Goal: Task Accomplishment & Management: Use online tool/utility

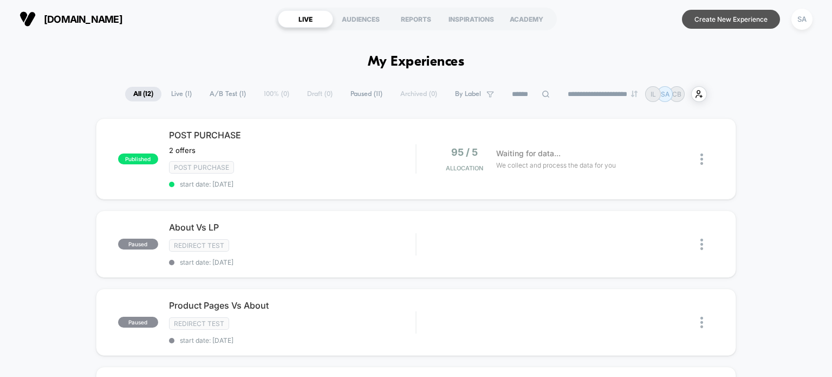
click at [726, 23] on button "Create New Experience" at bounding box center [731, 19] width 98 height 19
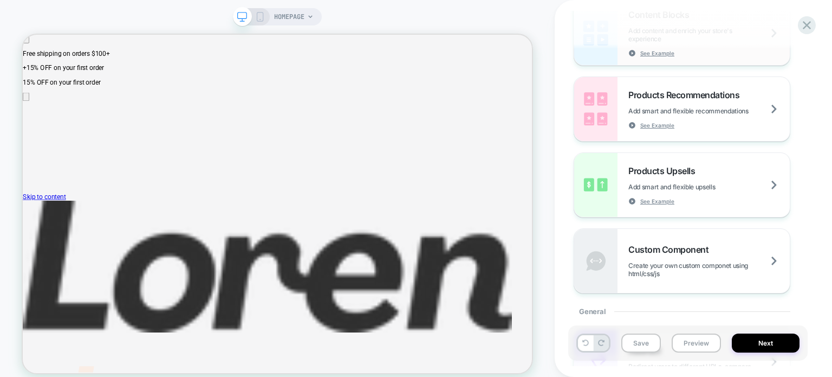
scroll to position [189, 0]
click at [678, 172] on span "Products Upsells" at bounding box center [665, 170] width 72 height 11
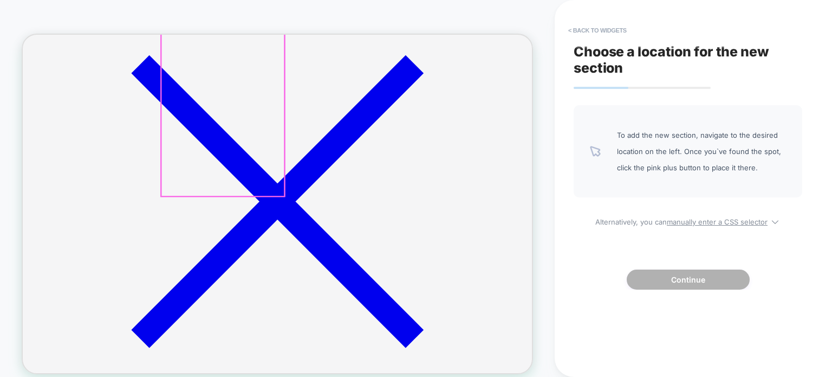
scroll to position [828, 0]
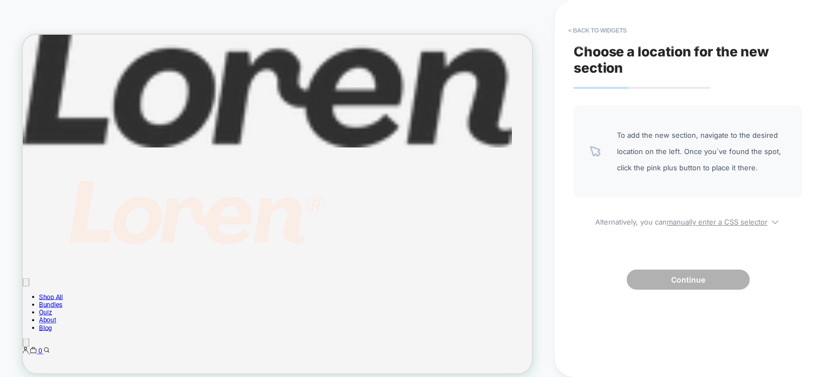
scroll to position [0, 0]
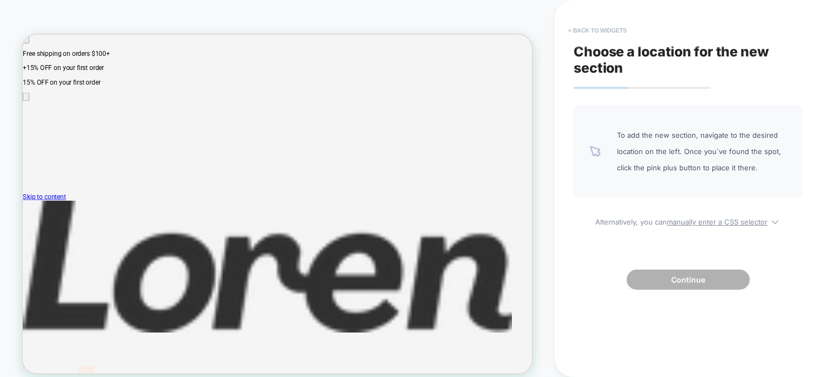
click at [579, 29] on button "< Back to widgets" at bounding box center [597, 30] width 69 height 17
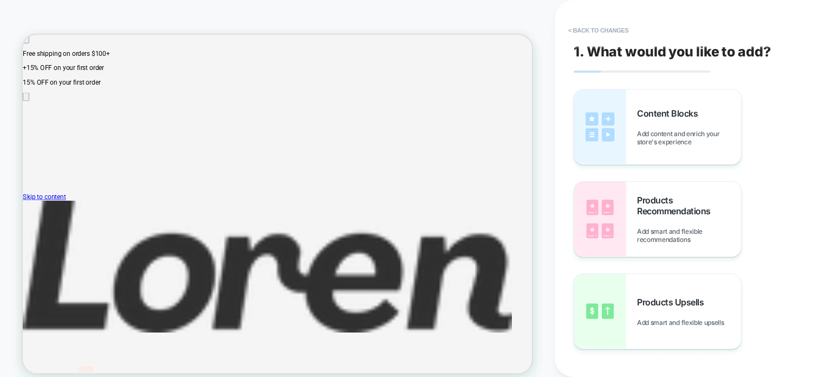
click at [604, 31] on button "< Back to changes" at bounding box center [599, 30] width 72 height 17
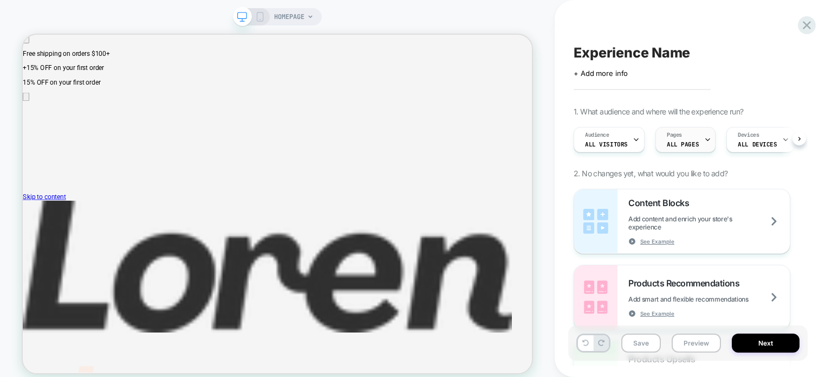
click at [680, 145] on span "ALL PAGES" at bounding box center [683, 144] width 32 height 8
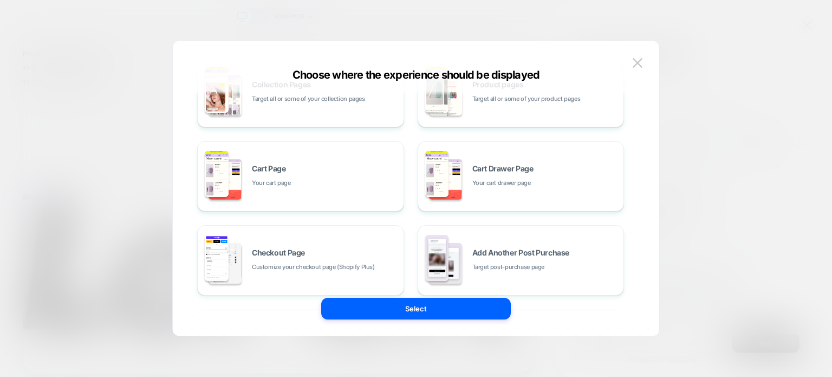
scroll to position [121, 0]
click at [506, 179] on span "Your cart drawer page" at bounding box center [502, 184] width 59 height 10
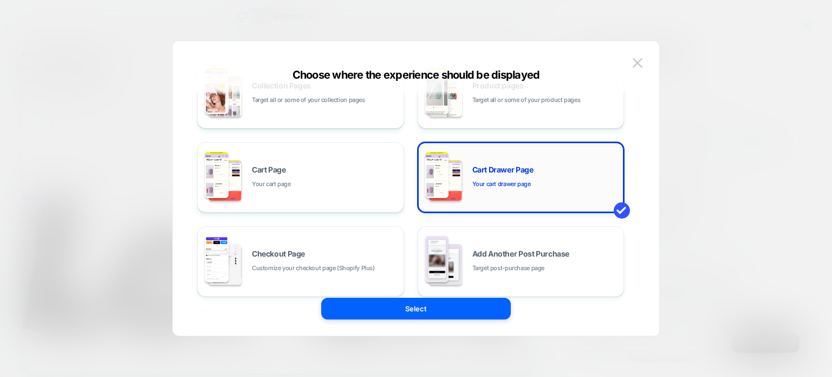
click at [513, 185] on span "Your cart drawer page" at bounding box center [502, 184] width 59 height 10
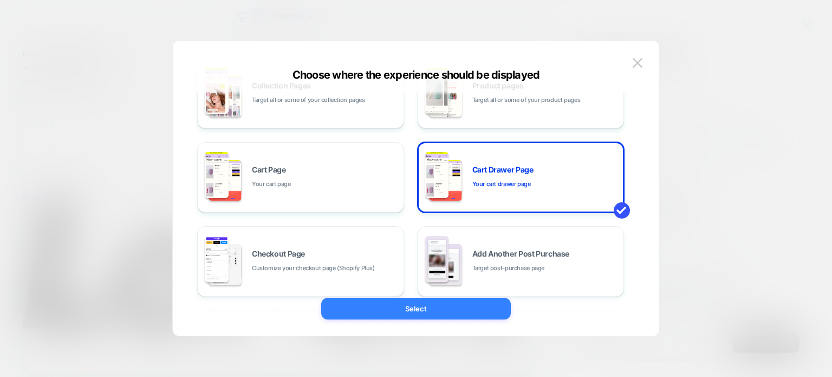
click at [400, 306] on button "Select" at bounding box center [416, 308] width 190 height 22
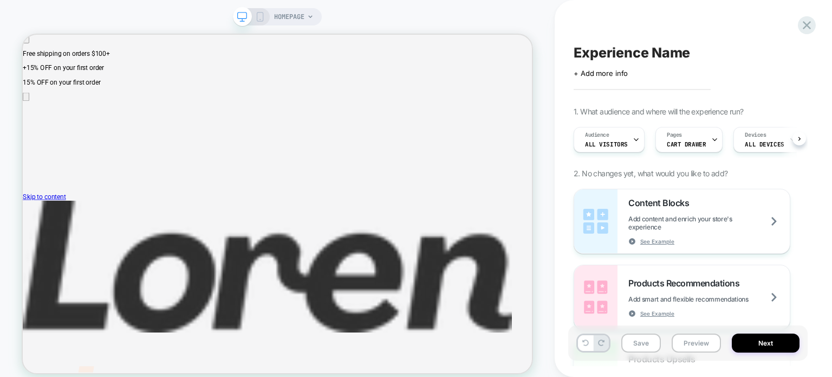
click at [261, 16] on icon at bounding box center [260, 17] width 10 height 10
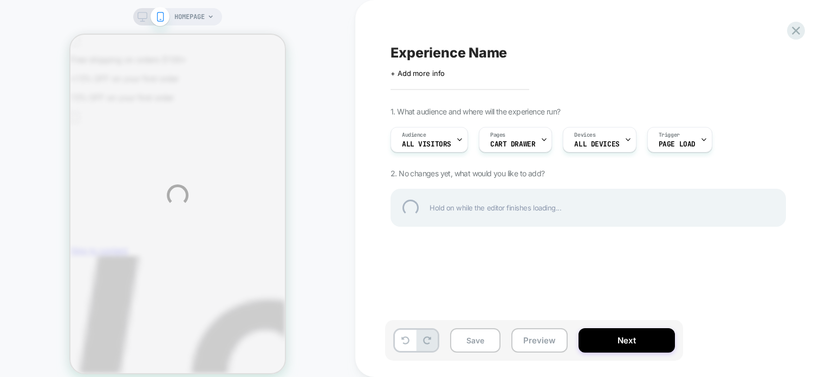
click at [193, 25] on div "HOMEPAGE Experience Name Click to edit experience details + Add more info 1. Wh…" at bounding box center [416, 195] width 832 height 390
click at [202, 19] on div "HOMEPAGE Experience Name Click to edit experience details + Add more info 1. Wh…" at bounding box center [416, 195] width 832 height 390
click at [204, 15] on div "HOMEPAGE Experience Name Click to edit experience details + Add more info 1. Wh…" at bounding box center [416, 195] width 832 height 390
click at [205, 17] on div "HOMEPAGE Experience Name Click to edit experience details + Add more info 1. Wh…" at bounding box center [416, 195] width 832 height 390
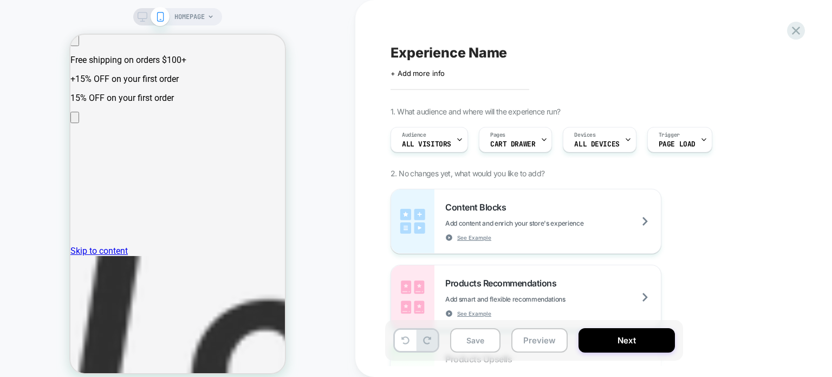
click at [201, 20] on span "HOMEPAGE" at bounding box center [189, 16] width 30 height 17
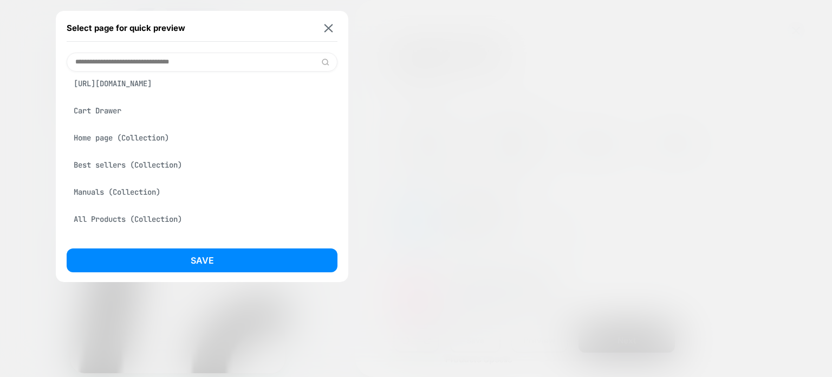
scroll to position [262, 0]
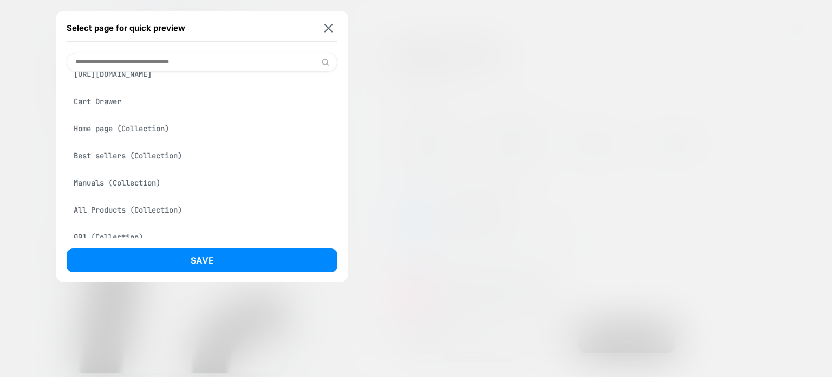
click at [110, 112] on div "Cart Drawer" at bounding box center [202, 101] width 271 height 21
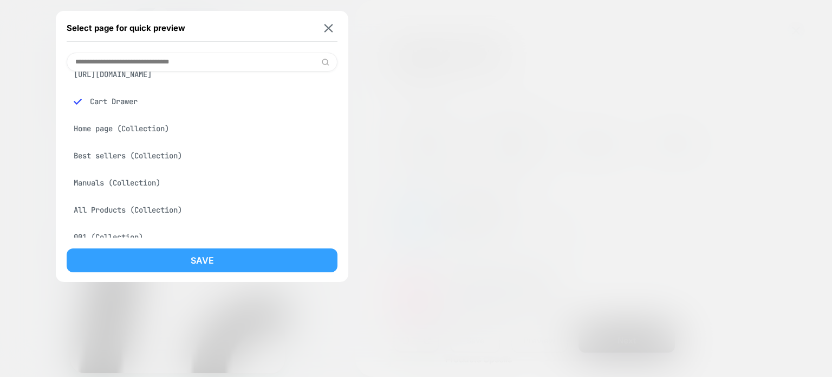
click at [207, 261] on button "Save" at bounding box center [202, 260] width 271 height 24
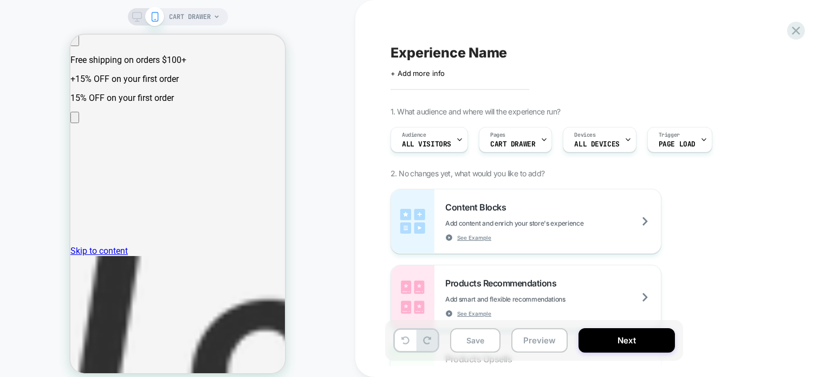
click at [135, 28] on div "CART DRAWER" at bounding box center [177, 195] width 355 height 368
click at [135, 18] on icon at bounding box center [137, 17] width 10 height 10
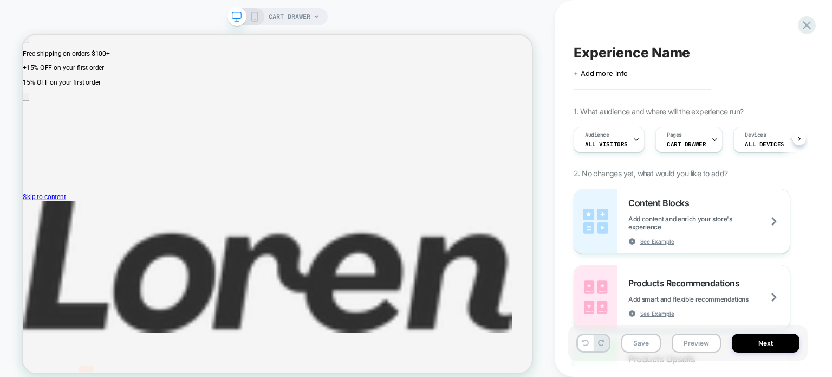
click at [255, 14] on icon at bounding box center [255, 17] width 10 height 10
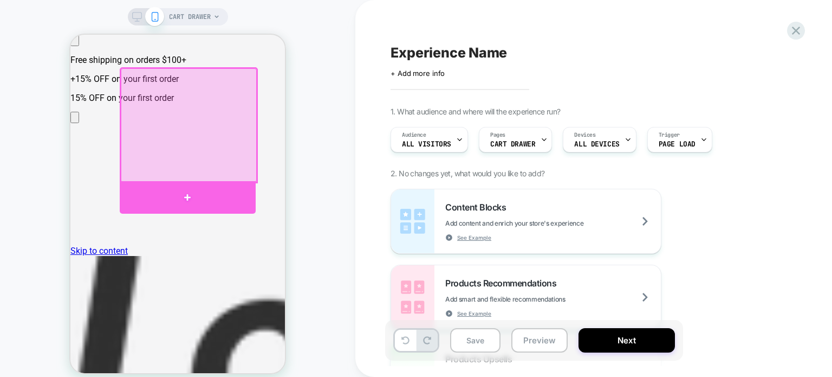
click at [184, 190] on div at bounding box center [187, 197] width 135 height 33
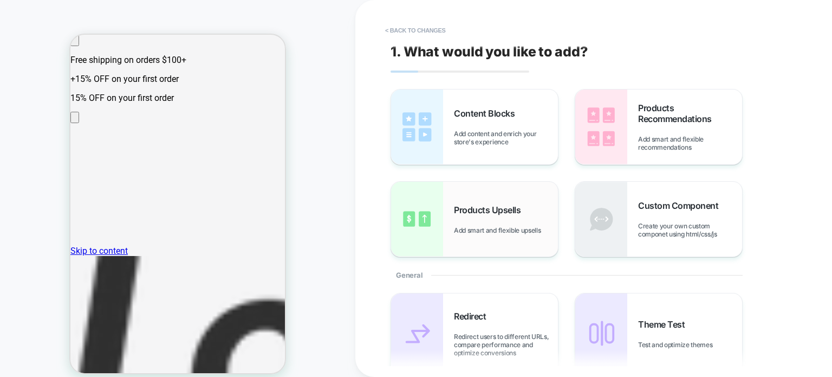
click at [503, 226] on span "Add smart and flexible upsells" at bounding box center [500, 230] width 92 height 8
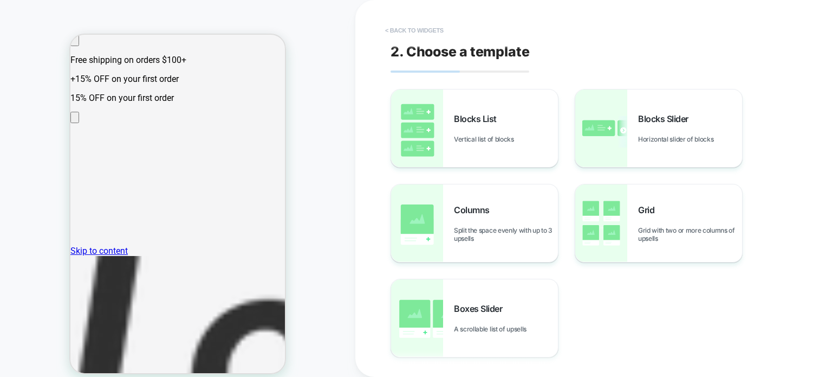
click at [392, 25] on button "< Back to widgets" at bounding box center [414, 30] width 69 height 17
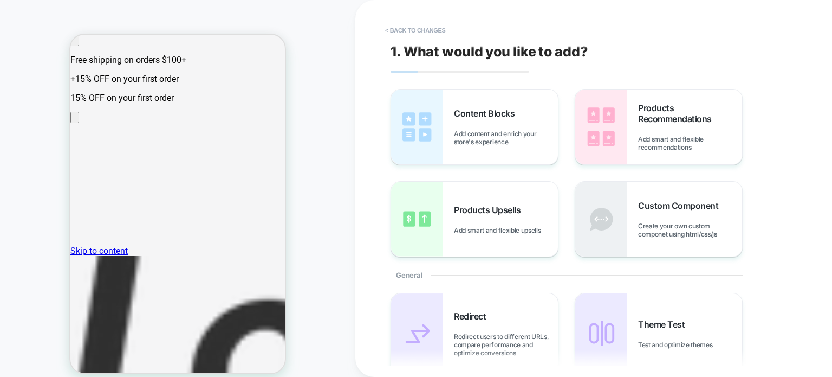
click at [416, 28] on button "< Back to changes" at bounding box center [416, 30] width 72 height 17
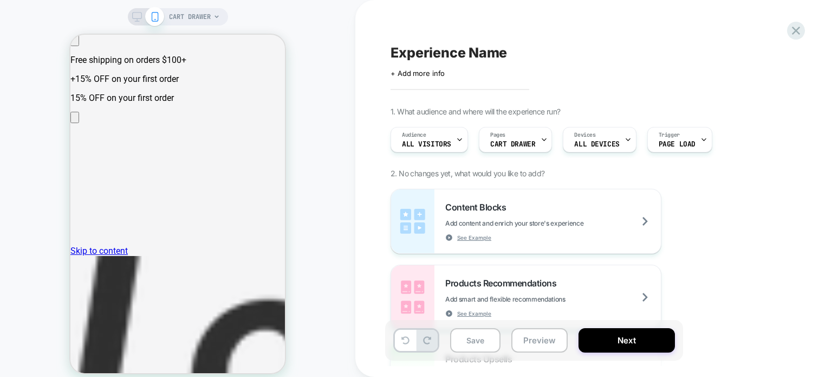
click at [179, 17] on span "CART DRAWER" at bounding box center [190, 16] width 42 height 17
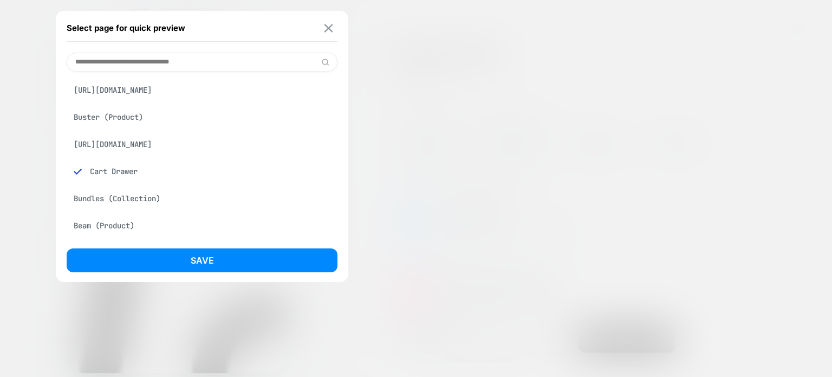
click at [329, 28] on img at bounding box center [329, 28] width 9 height 8
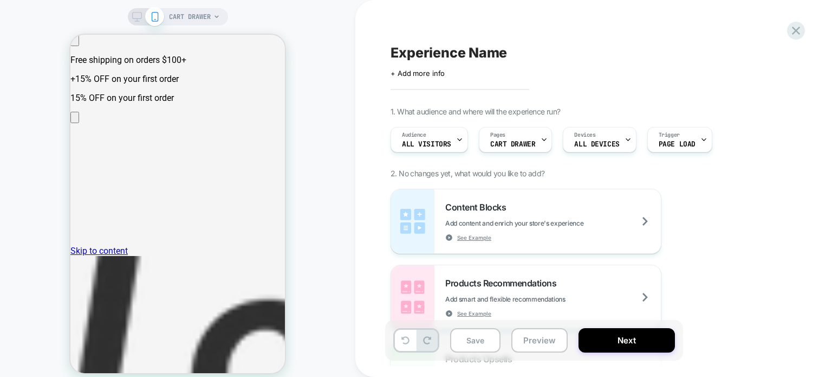
click at [139, 15] on icon at bounding box center [137, 17] width 10 height 10
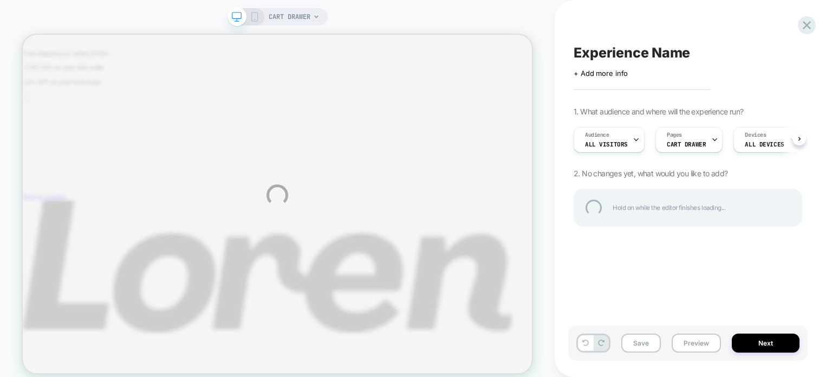
click at [297, 14] on div "CART DRAWER Experience Name Click to edit experience details + Add more info 1.…" at bounding box center [416, 195] width 832 height 390
click at [255, 18] on div "CART DRAWER Experience Name Click to edit experience details + Add more info 1.…" at bounding box center [416, 195] width 832 height 390
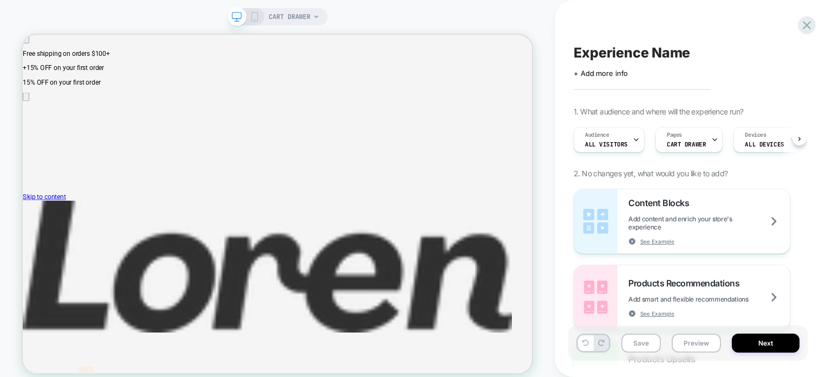
click at [255, 15] on icon at bounding box center [255, 17] width 10 height 10
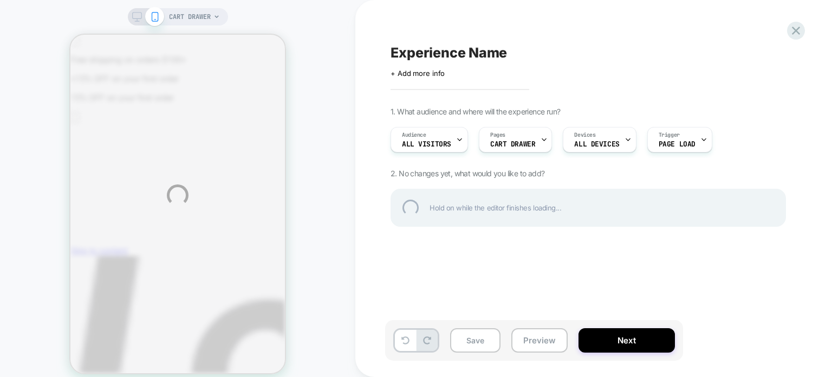
click at [145, 19] on div "CART DRAWER Experience Name Click to edit experience details + Add more info 1.…" at bounding box center [416, 195] width 832 height 390
click at [142, 17] on div "CART DRAWER Experience Name Click to edit experience details + Add more info 1.…" at bounding box center [416, 195] width 832 height 390
click at [803, 30] on div at bounding box center [796, 31] width 22 height 22
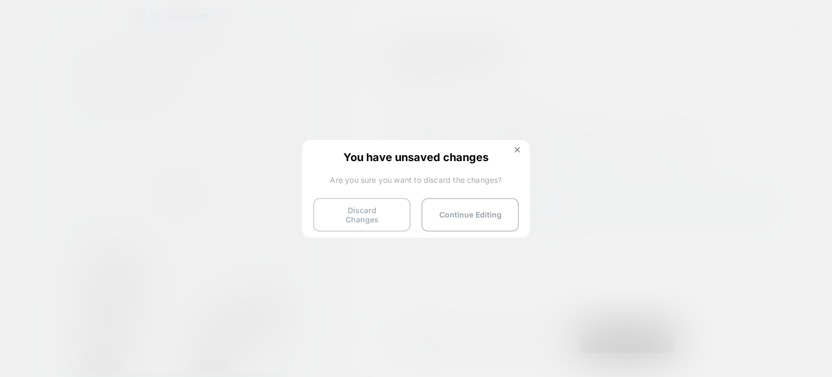
click at [378, 204] on button "Discard Changes" at bounding box center [362, 215] width 98 height 34
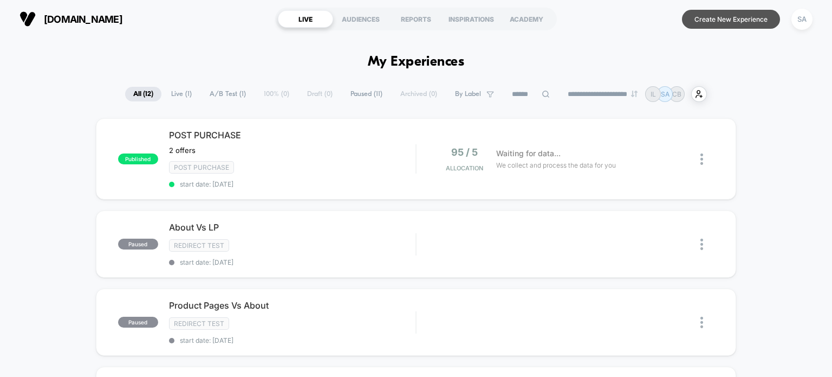
click at [701, 24] on button "Create New Experience" at bounding box center [731, 19] width 98 height 19
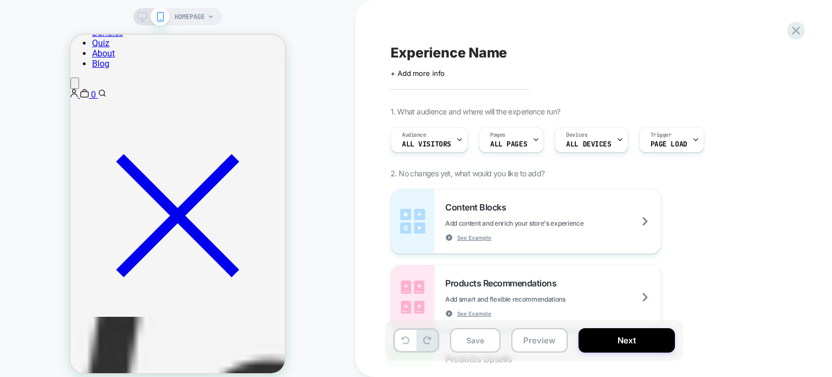
scroll to position [687, 0]
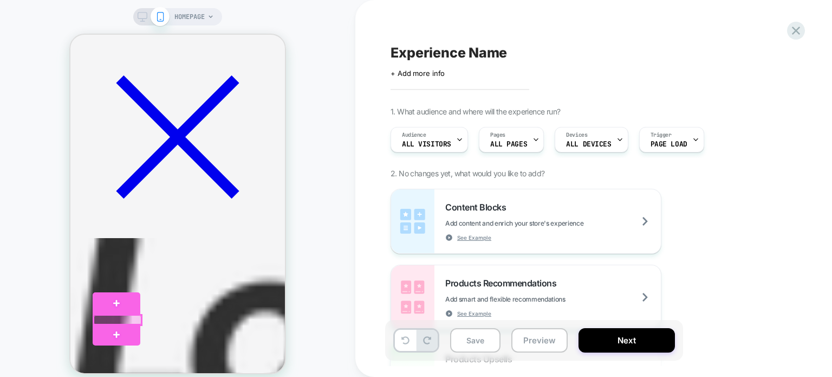
click at [123, 319] on div at bounding box center [118, 320] width 48 height 10
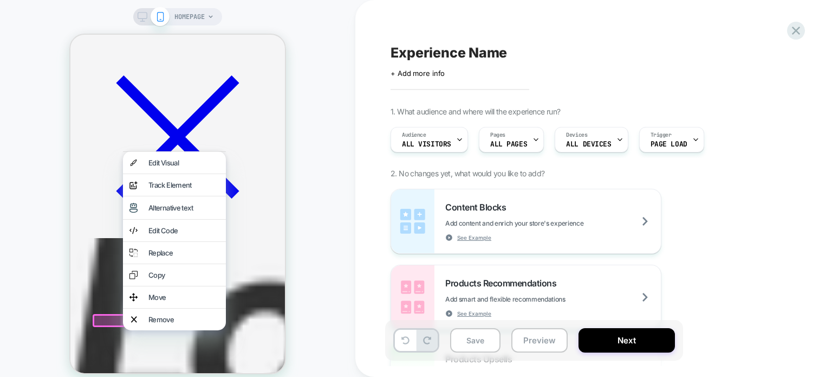
click at [105, 316] on div at bounding box center [118, 320] width 51 height 13
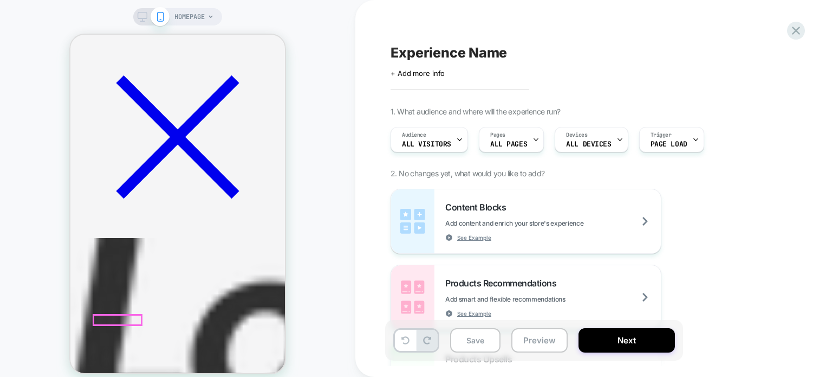
click at [108, 315] on div at bounding box center [118, 320] width 48 height 10
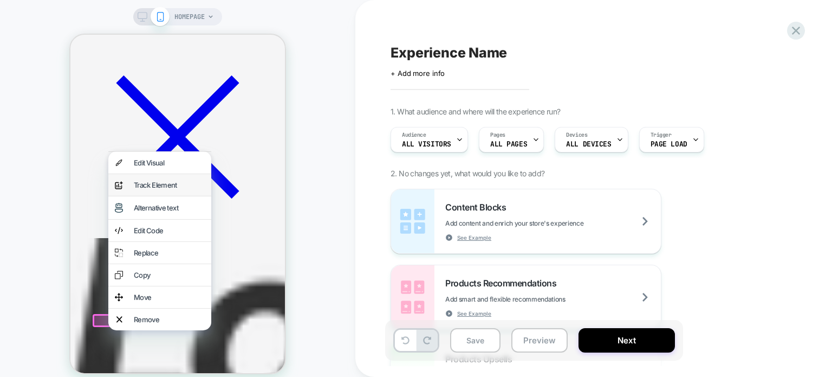
click at [140, 189] on div "Track Element" at bounding box center [169, 184] width 71 height 9
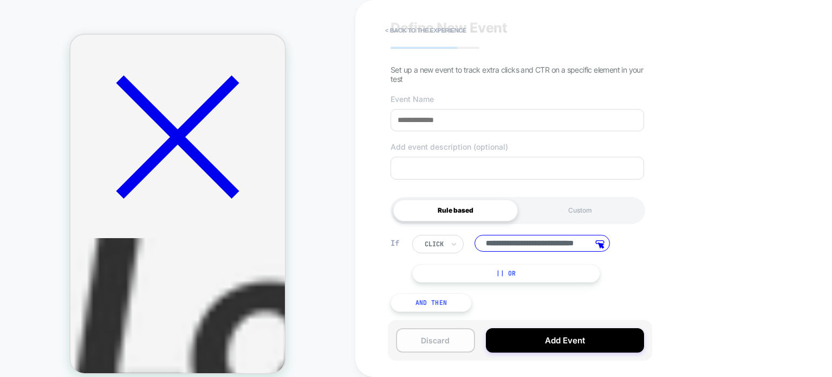
scroll to position [0, 0]
click at [420, 344] on button "Discard" at bounding box center [435, 340] width 79 height 24
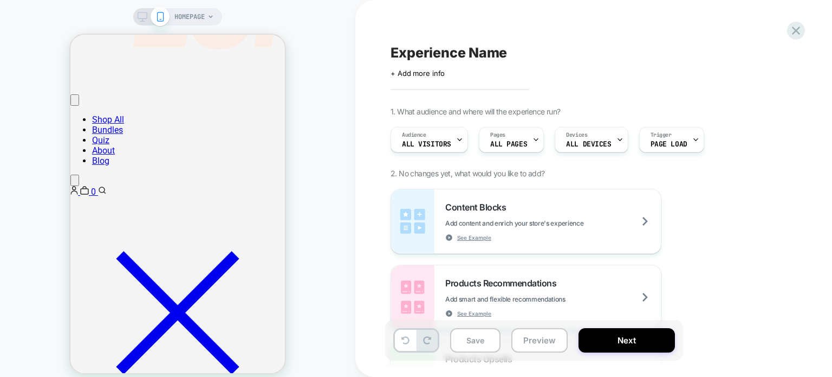
scroll to position [489, 0]
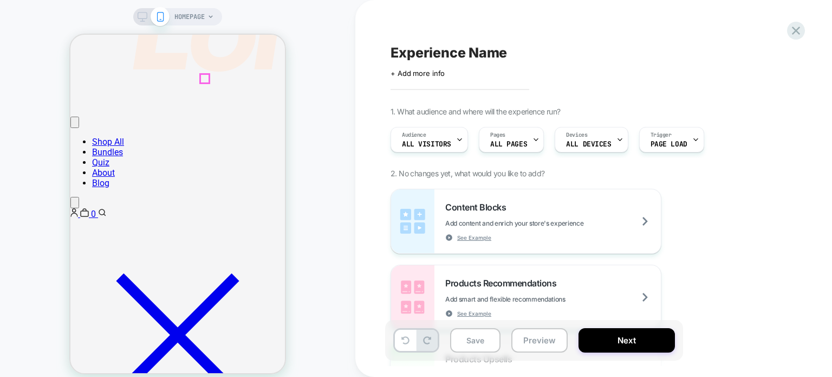
click at [800, 30] on icon at bounding box center [796, 30] width 15 height 15
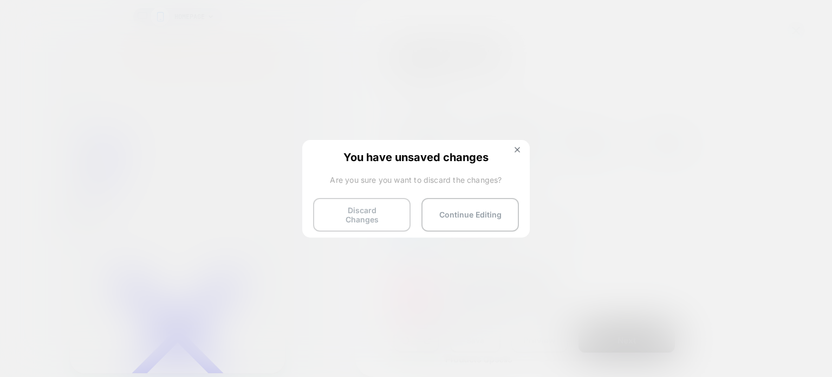
click at [359, 219] on button "Discard Changes" at bounding box center [362, 215] width 98 height 34
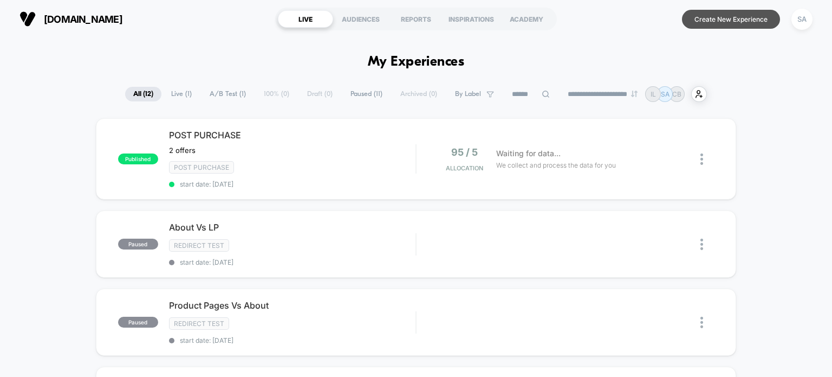
click at [729, 12] on button "Create New Experience" at bounding box center [731, 19] width 98 height 19
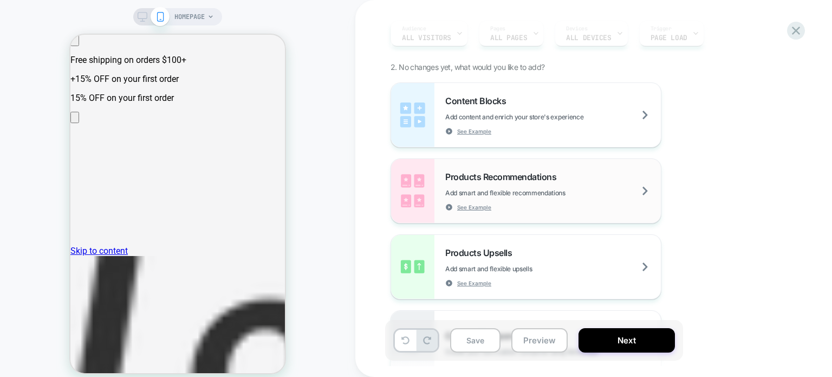
scroll to position [131, 0]
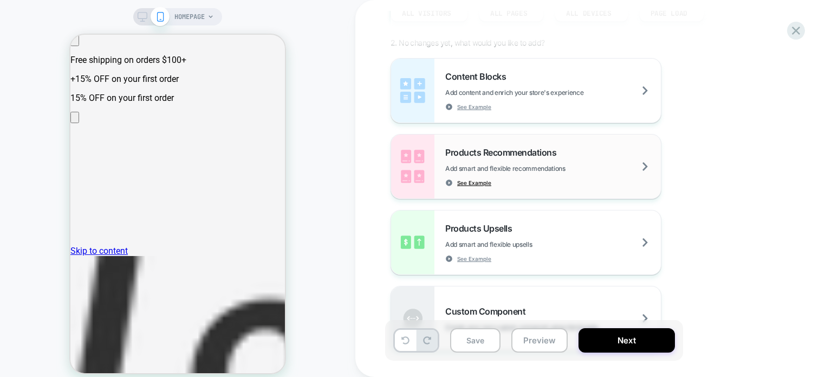
click at [469, 184] on span "See Example" at bounding box center [474, 183] width 34 height 8
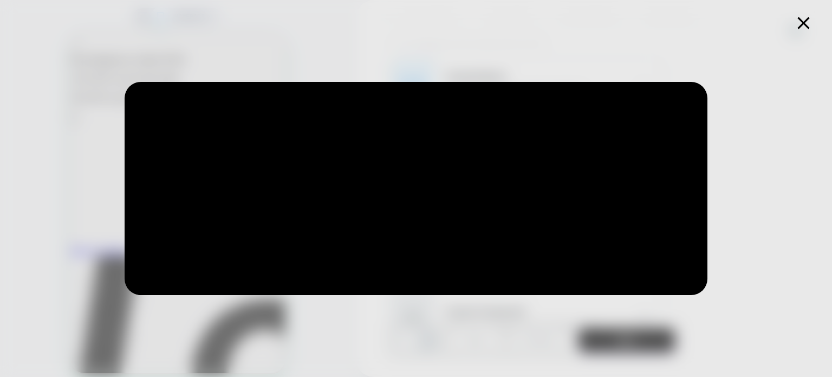
click at [805, 22] on icon at bounding box center [804, 23] width 12 height 12
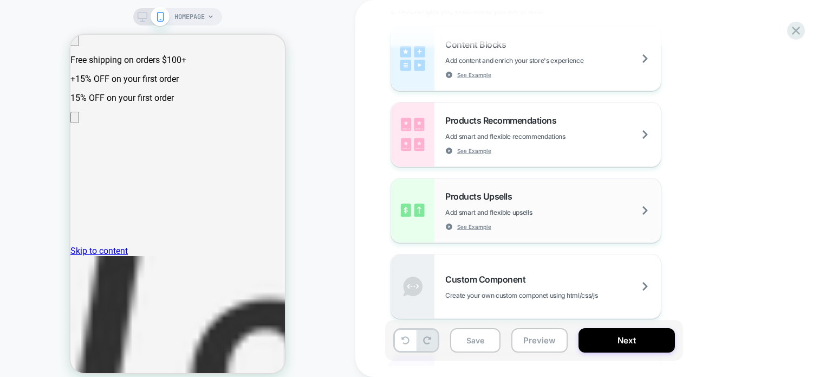
scroll to position [164, 0]
click at [468, 226] on span "See Example" at bounding box center [474, 226] width 34 height 8
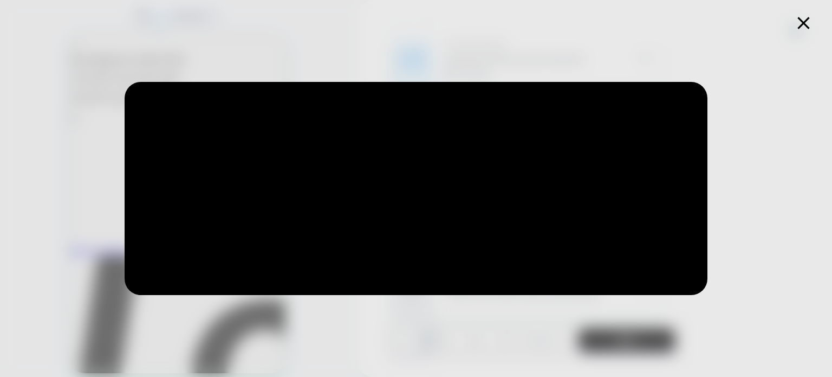
click at [805, 24] on icon at bounding box center [804, 23] width 12 height 12
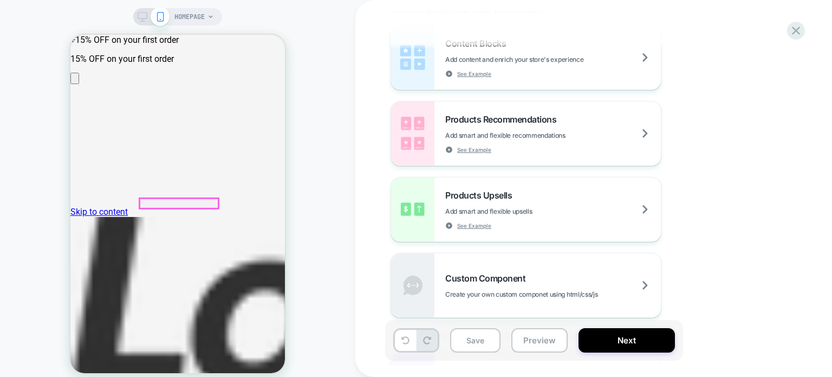
scroll to position [0, 0]
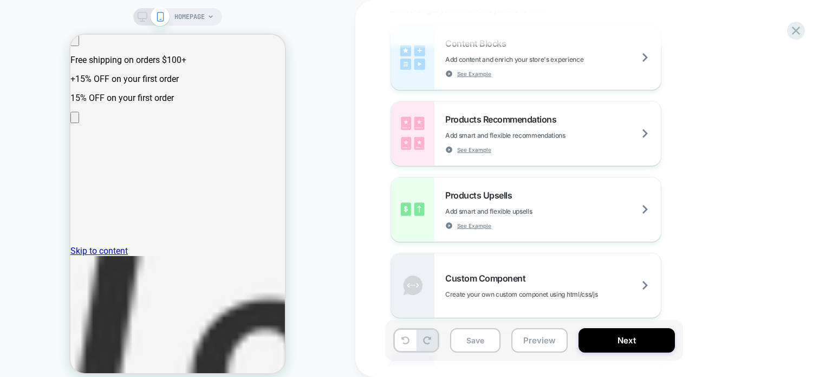
click at [199, 2] on div "HOMEPAGE" at bounding box center [177, 195] width 355 height 390
click at [200, 19] on span "HOMEPAGE" at bounding box center [189, 16] width 30 height 17
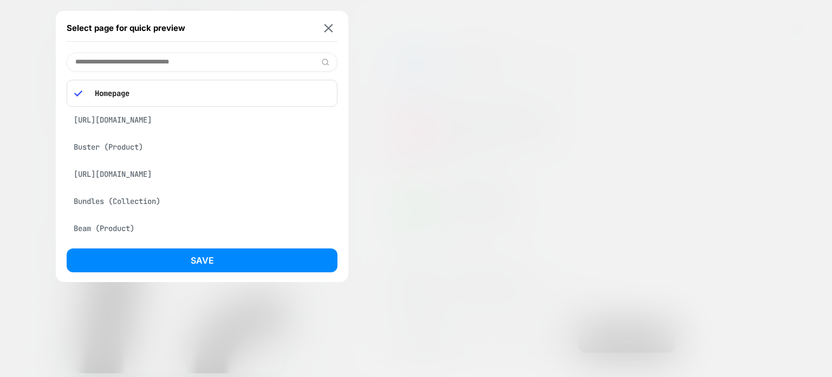
click at [120, 149] on div "Buster (Product)" at bounding box center [202, 147] width 271 height 21
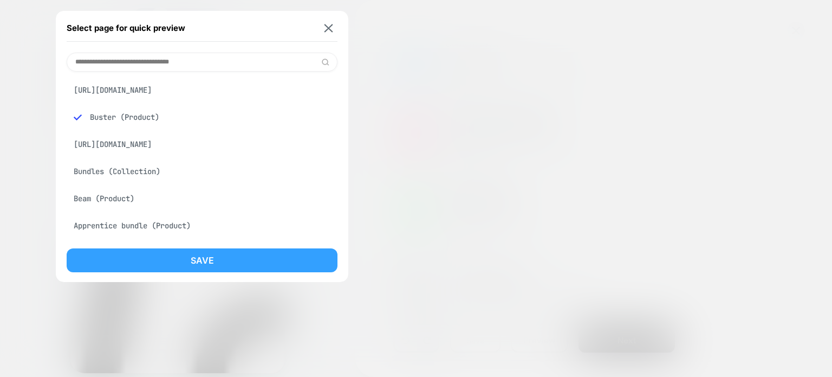
click at [157, 261] on button "Save" at bounding box center [202, 260] width 271 height 24
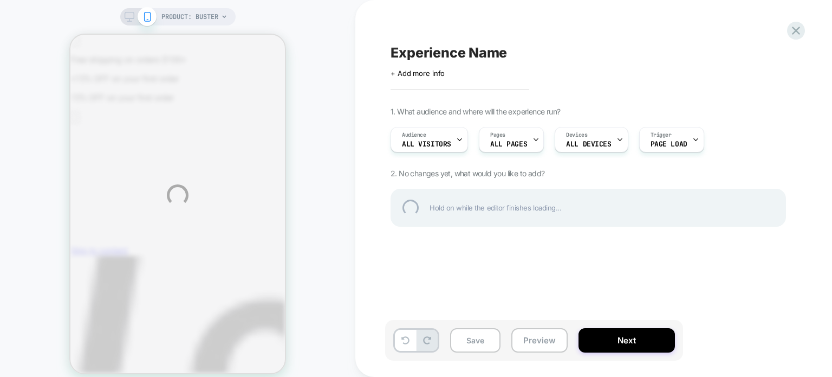
click at [501, 140] on div "PRODUCT: Buster Experience Name Click to edit experience details + Add more inf…" at bounding box center [416, 195] width 832 height 390
click at [659, 142] on div "PRODUCT: Buster Experience Name Click to edit experience details + Add more inf…" at bounding box center [416, 195] width 832 height 390
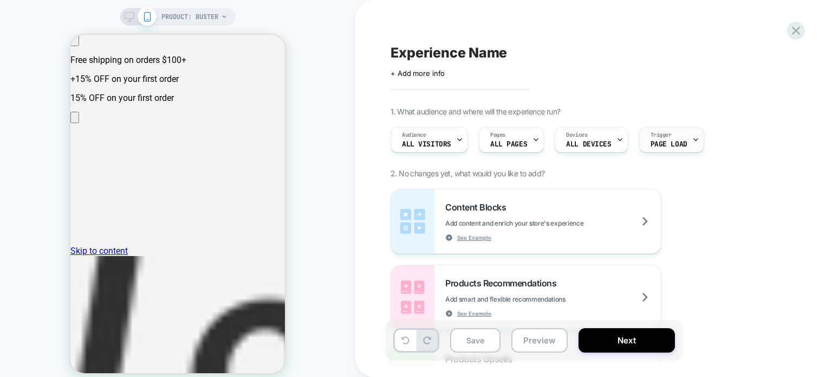
click at [677, 142] on span "Page Load" at bounding box center [669, 144] width 37 height 8
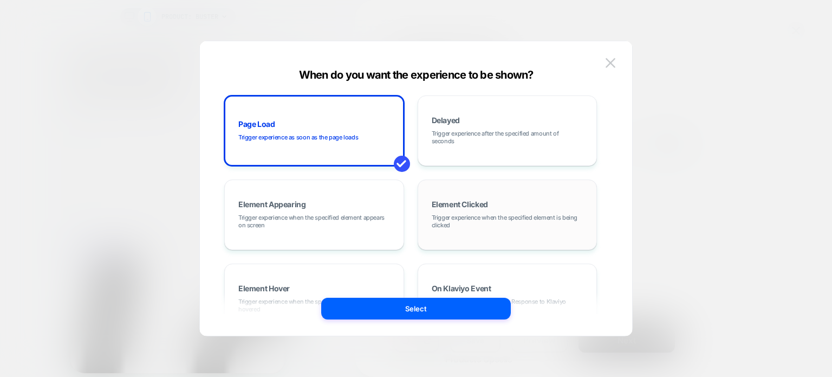
click at [455, 212] on div "Element Clicked Trigger experience when the specified element is being clicked" at bounding box center [508, 214] width 168 height 59
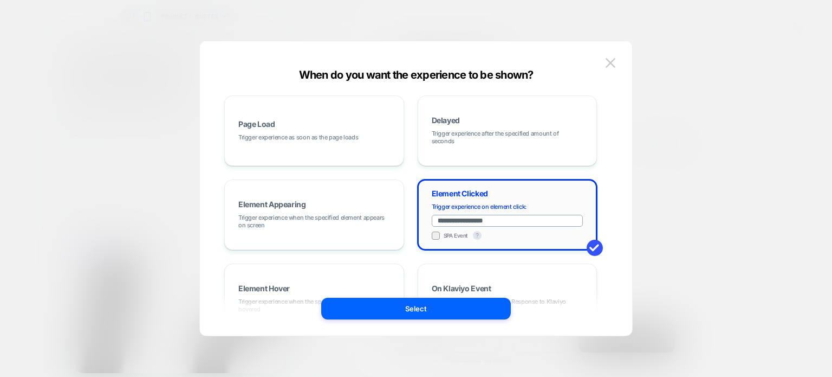
click at [451, 224] on input "**********" at bounding box center [508, 221] width 152 height 12
click at [432, 235] on div at bounding box center [436, 235] width 8 height 8
click at [445, 222] on input "**********" at bounding box center [508, 221] width 152 height 12
click at [451, 222] on input "**********" at bounding box center [508, 221] width 152 height 12
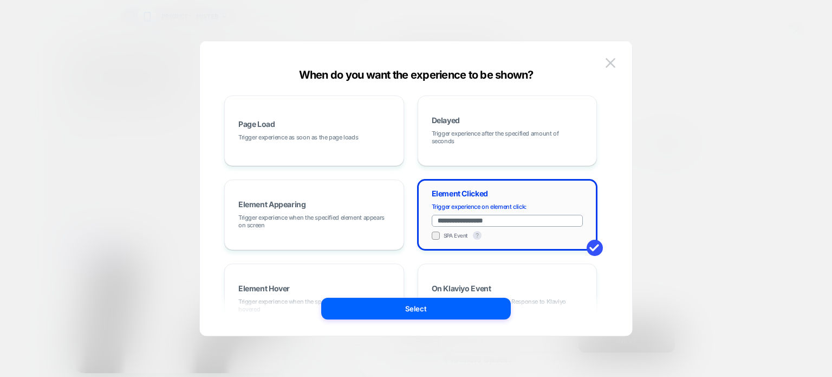
click at [451, 222] on input "**********" at bounding box center [508, 221] width 152 height 12
paste input "**********"
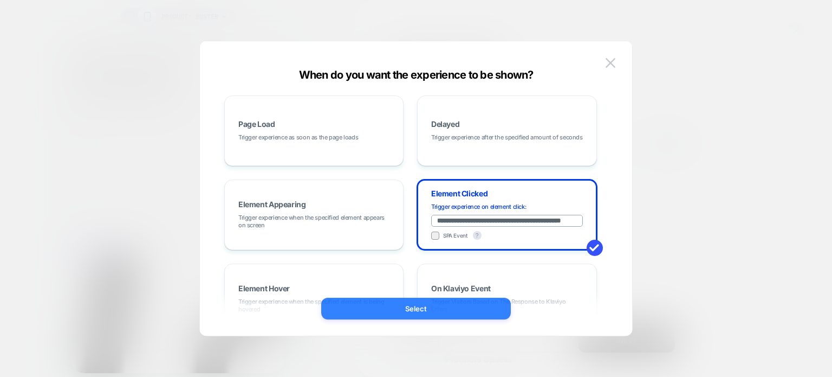
type input "**********"
click at [412, 308] on button "Select" at bounding box center [416, 308] width 190 height 22
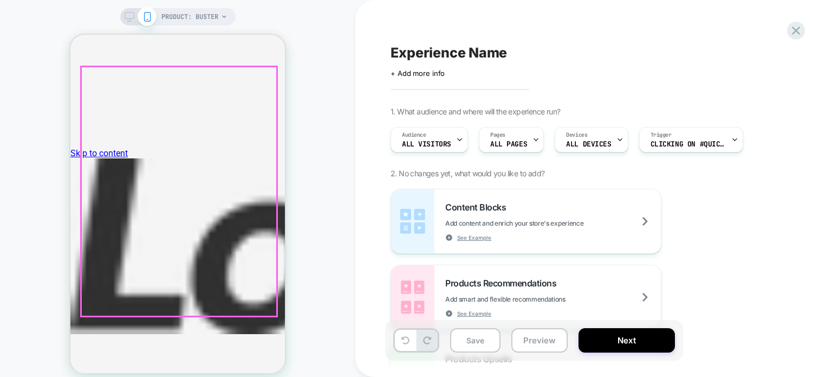
scroll to position [134, 0]
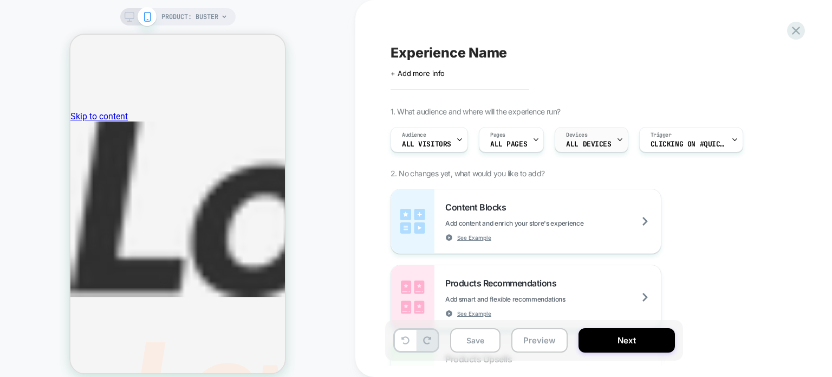
click at [606, 140] on div "Devices ALL DEVICES" at bounding box center [588, 139] width 67 height 24
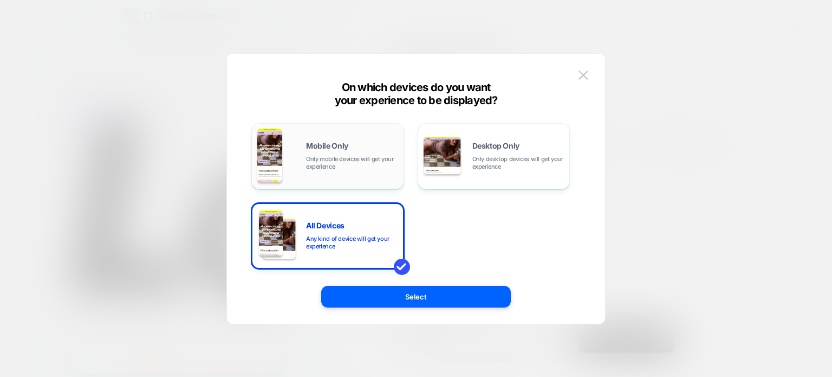
click at [345, 144] on span "Mobile Only" at bounding box center [327, 146] width 42 height 8
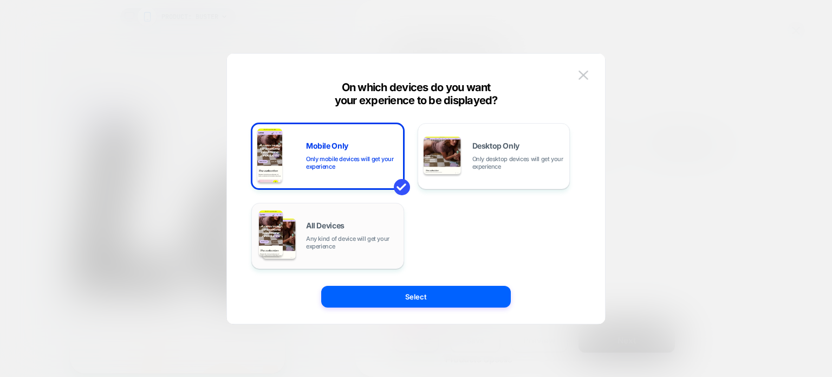
click at [331, 223] on span "All Devices" at bounding box center [325, 226] width 38 height 8
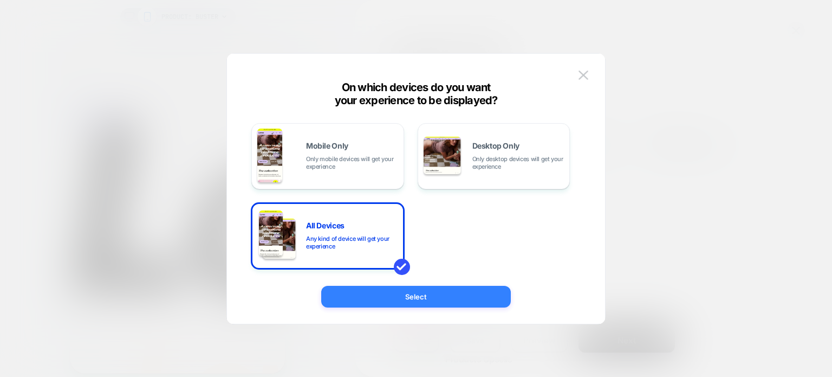
click at [407, 299] on button "Select" at bounding box center [416, 297] width 190 height 22
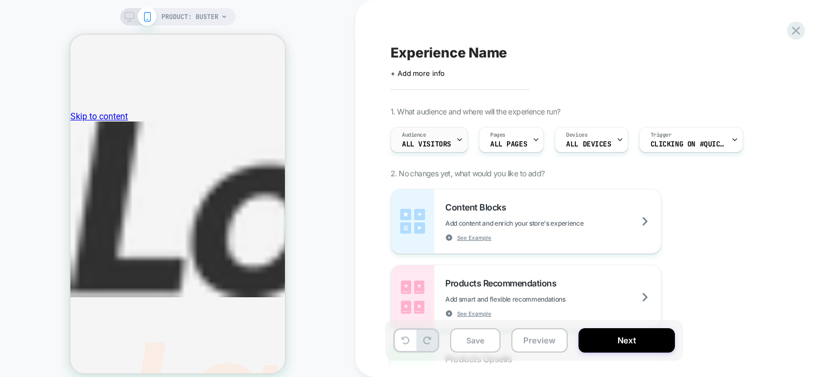
click at [419, 145] on span "All Visitors" at bounding box center [426, 144] width 49 height 8
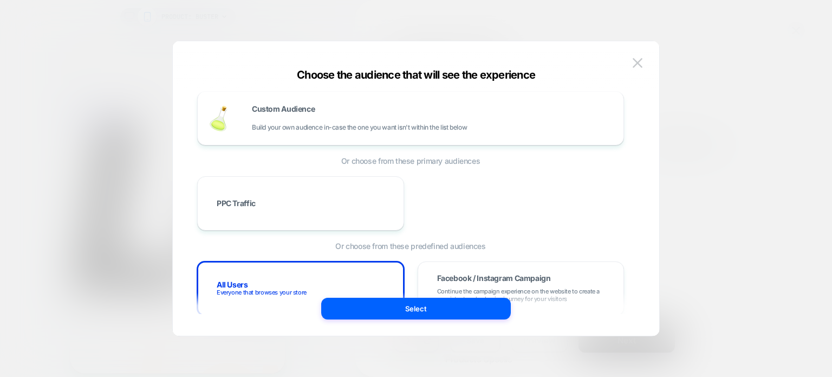
scroll to position [142, 0]
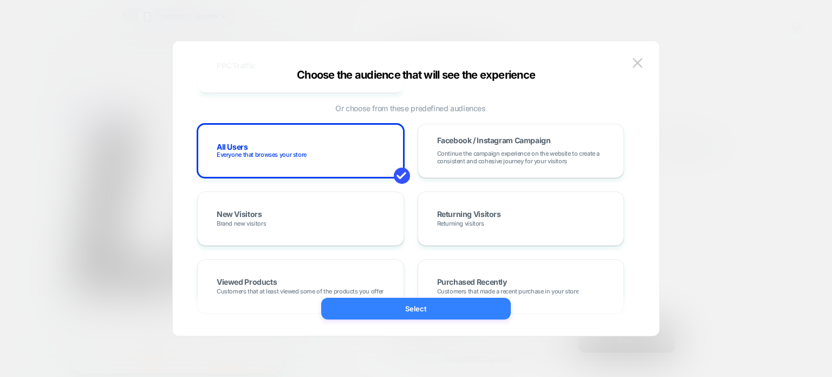
click at [414, 300] on button "Select" at bounding box center [416, 308] width 190 height 22
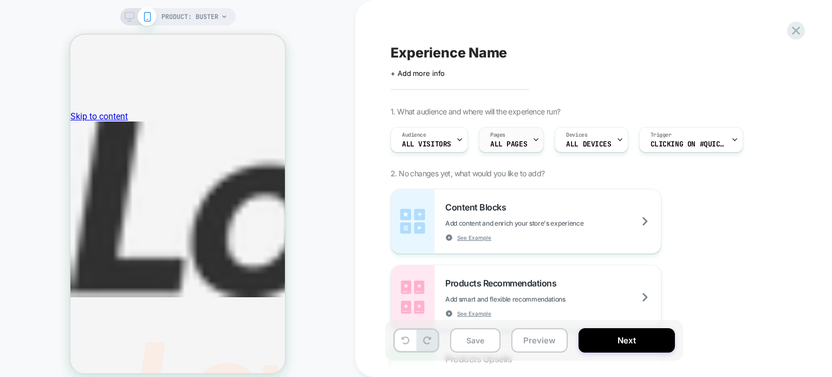
click at [514, 146] on span "ALL PAGES" at bounding box center [508, 144] width 37 height 8
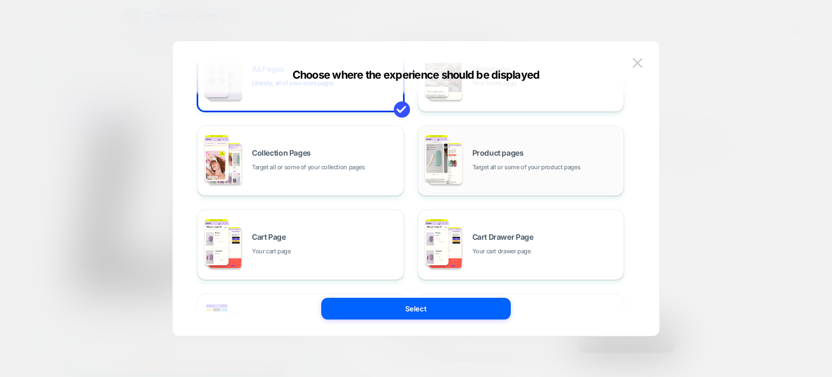
scroll to position [0, 0]
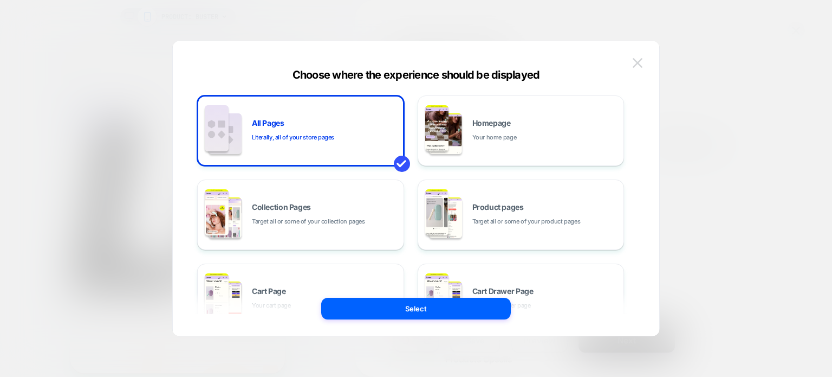
click at [637, 64] on img at bounding box center [638, 62] width 10 height 9
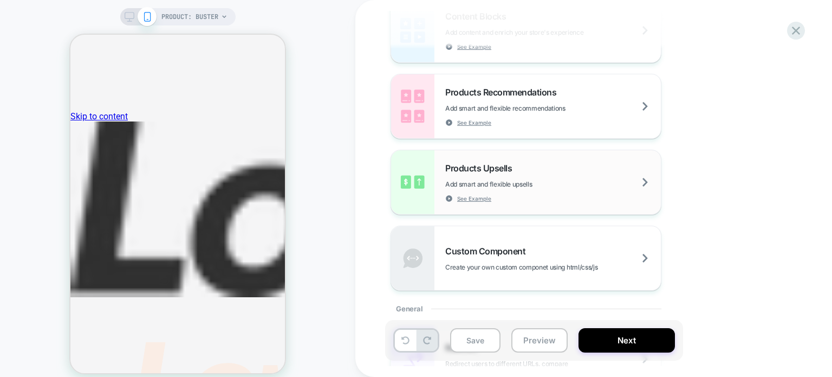
scroll to position [192, 0]
click at [535, 192] on div "Products Upsells Add smart and flexible upsells See Example" at bounding box center [553, 181] width 216 height 40
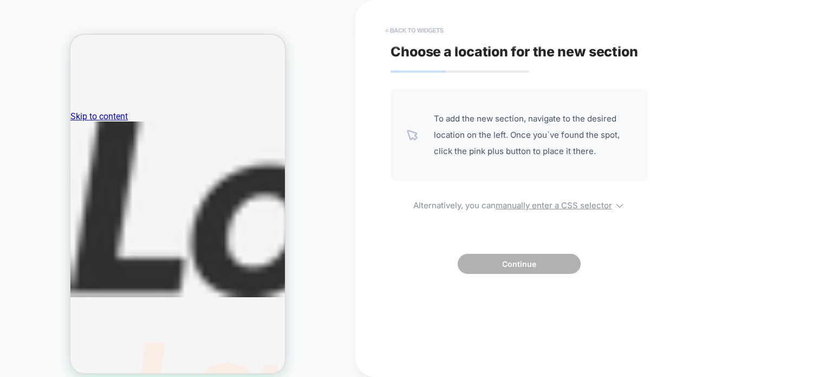
click at [409, 36] on button "< Back to widgets" at bounding box center [414, 30] width 69 height 17
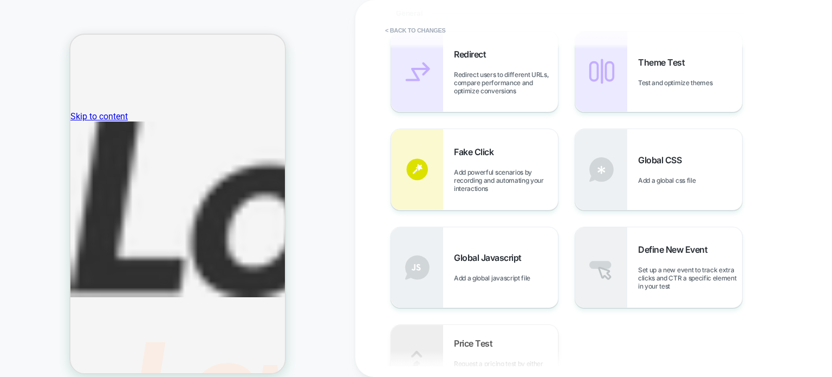
scroll to position [0, 0]
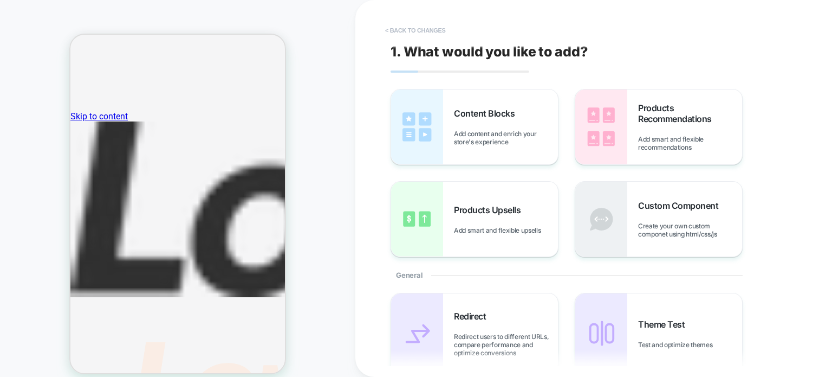
click at [412, 28] on button "< Back to changes" at bounding box center [416, 30] width 72 height 17
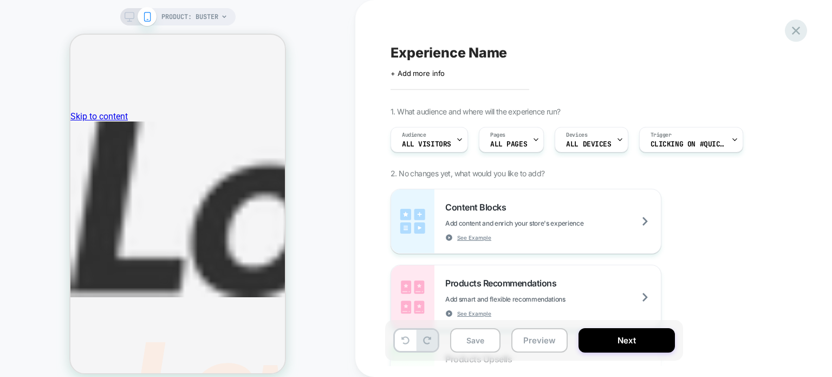
click at [803, 31] on icon at bounding box center [796, 30] width 15 height 15
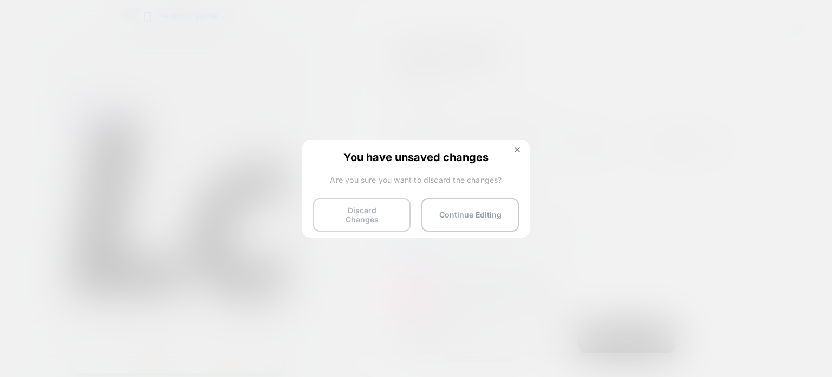
click at [359, 214] on button "Discard Changes" at bounding box center [362, 215] width 98 height 34
